Goal: Navigation & Orientation: Find specific page/section

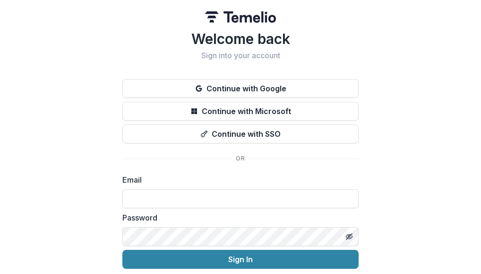
scroll to position [35, 0]
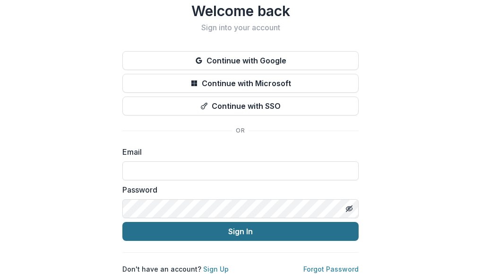
type input "**********"
click at [212, 224] on button "Sign In" at bounding box center [240, 231] width 236 height 19
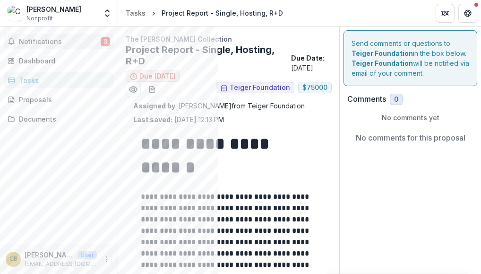
click at [64, 42] on span "Notifications" at bounding box center [60, 42] width 82 height 8
